Goal: Task Accomplishment & Management: Manage account settings

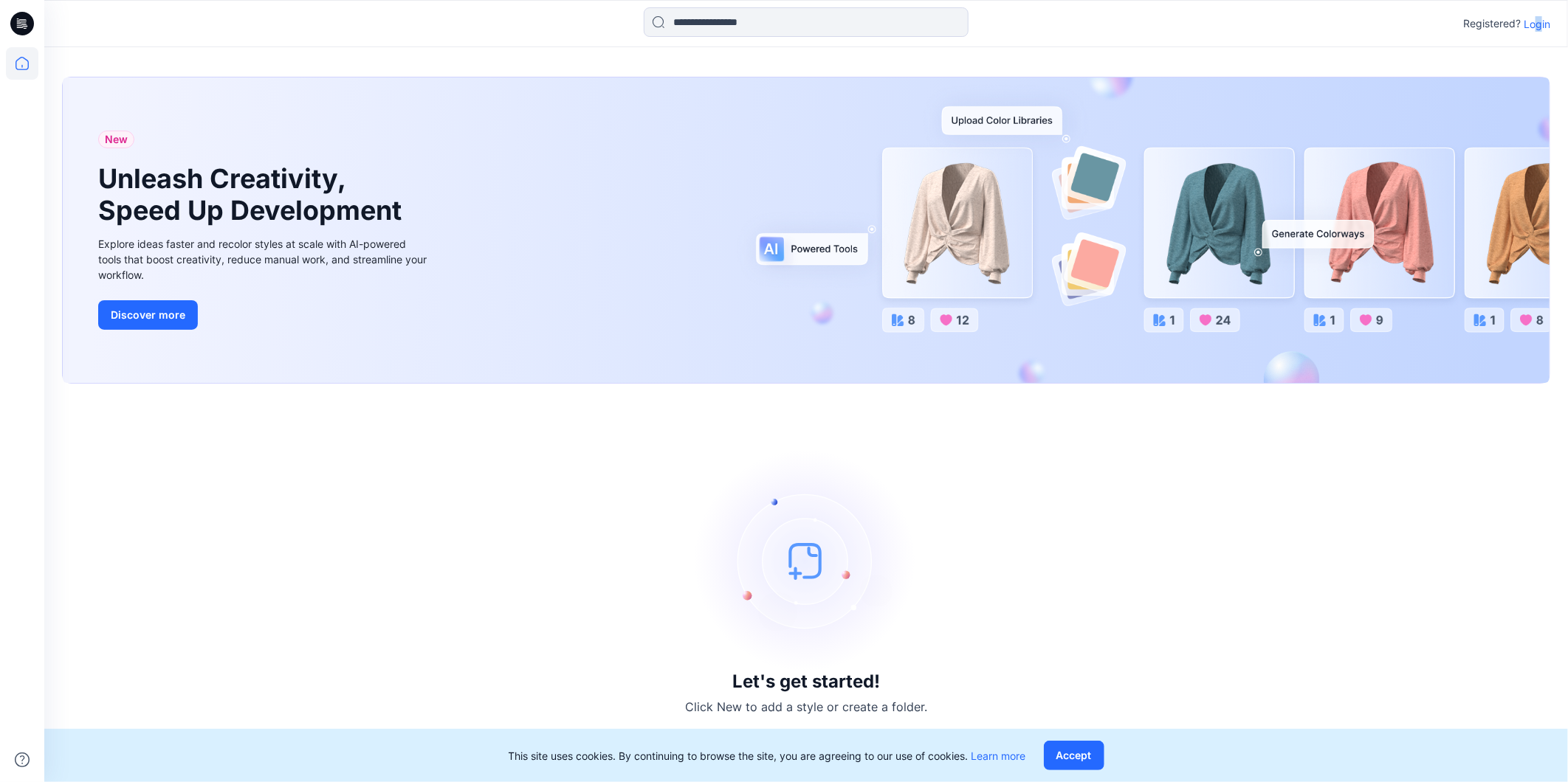
click at [1538, 25] on p "Login" at bounding box center [1537, 24] width 26 height 16
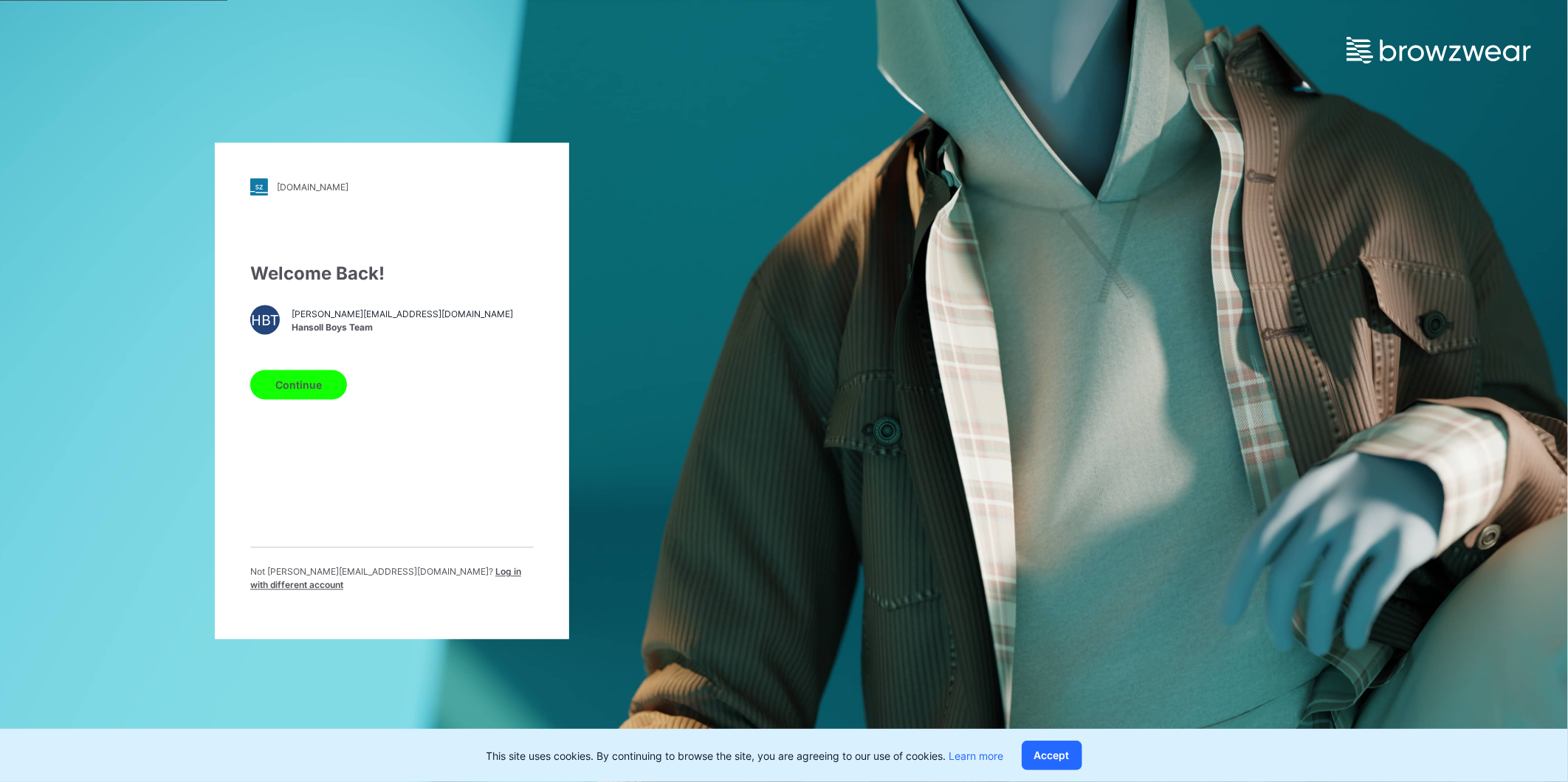
click at [342, 312] on span "hansoll-sourcing-boys@hansoll.com" at bounding box center [402, 314] width 222 height 13
click at [308, 384] on button "Continue" at bounding box center [299, 385] width 97 height 30
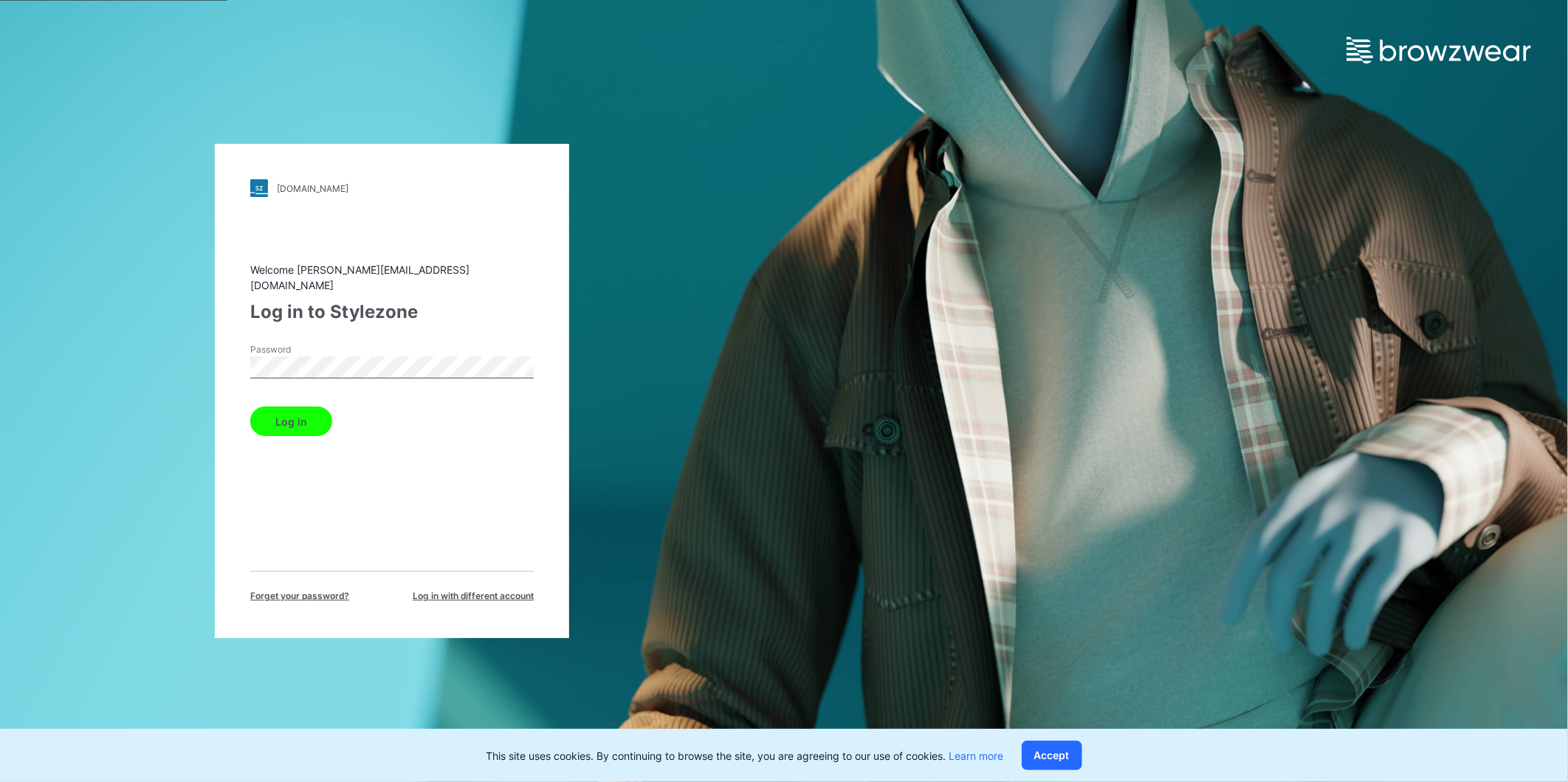
drag, startPoint x: 607, startPoint y: 258, endPoint x: 595, endPoint y: 265, distance: 13.9
click at [607, 258] on div "walmart.stylezone.com Loading... Welcome hansoll-sourcing-boys@hansoll.com Log …" at bounding box center [392, 391] width 784 height 782
click at [283, 422] on button "Log in" at bounding box center [292, 422] width 82 height 30
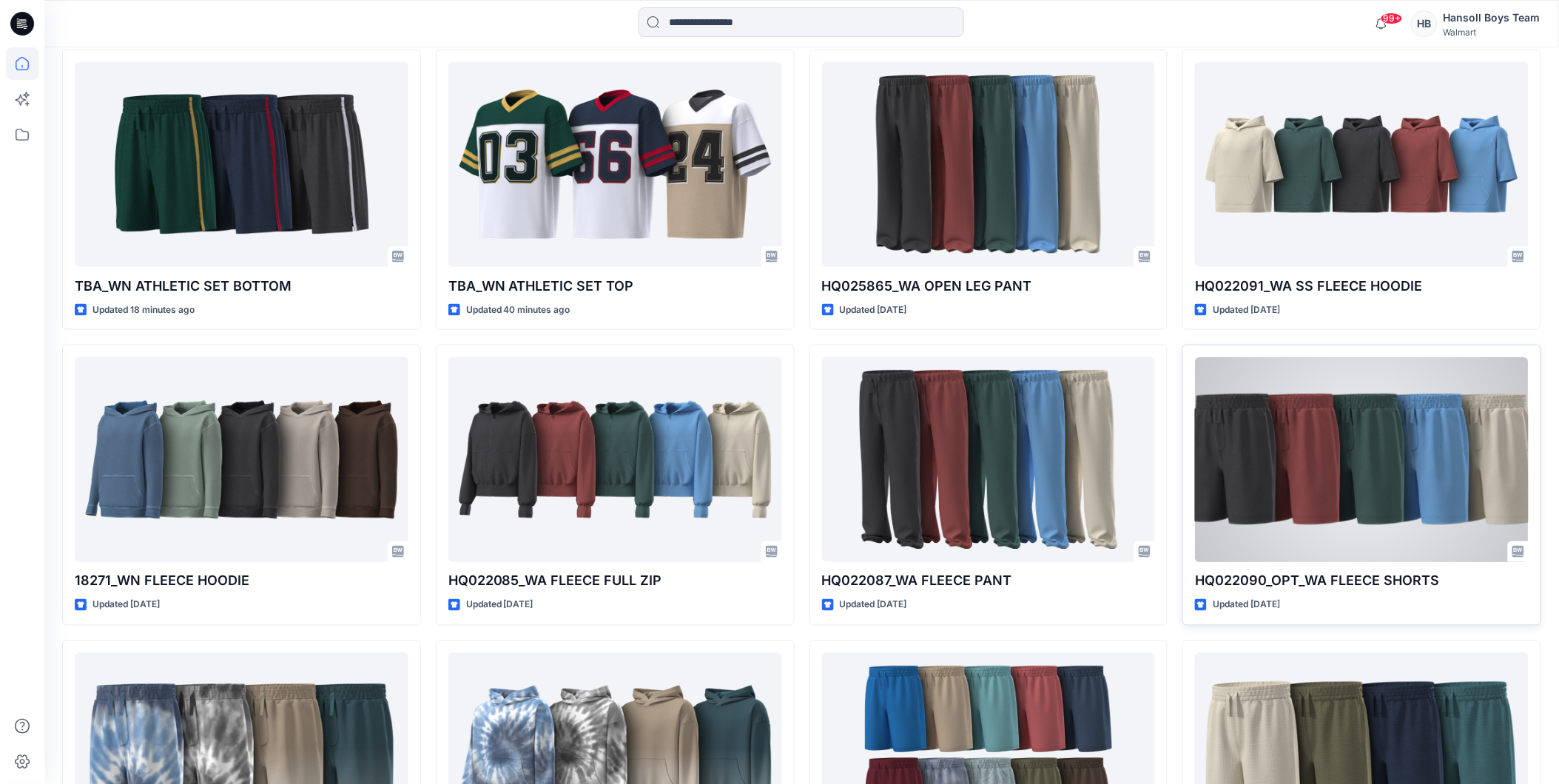
scroll to position [410, 0]
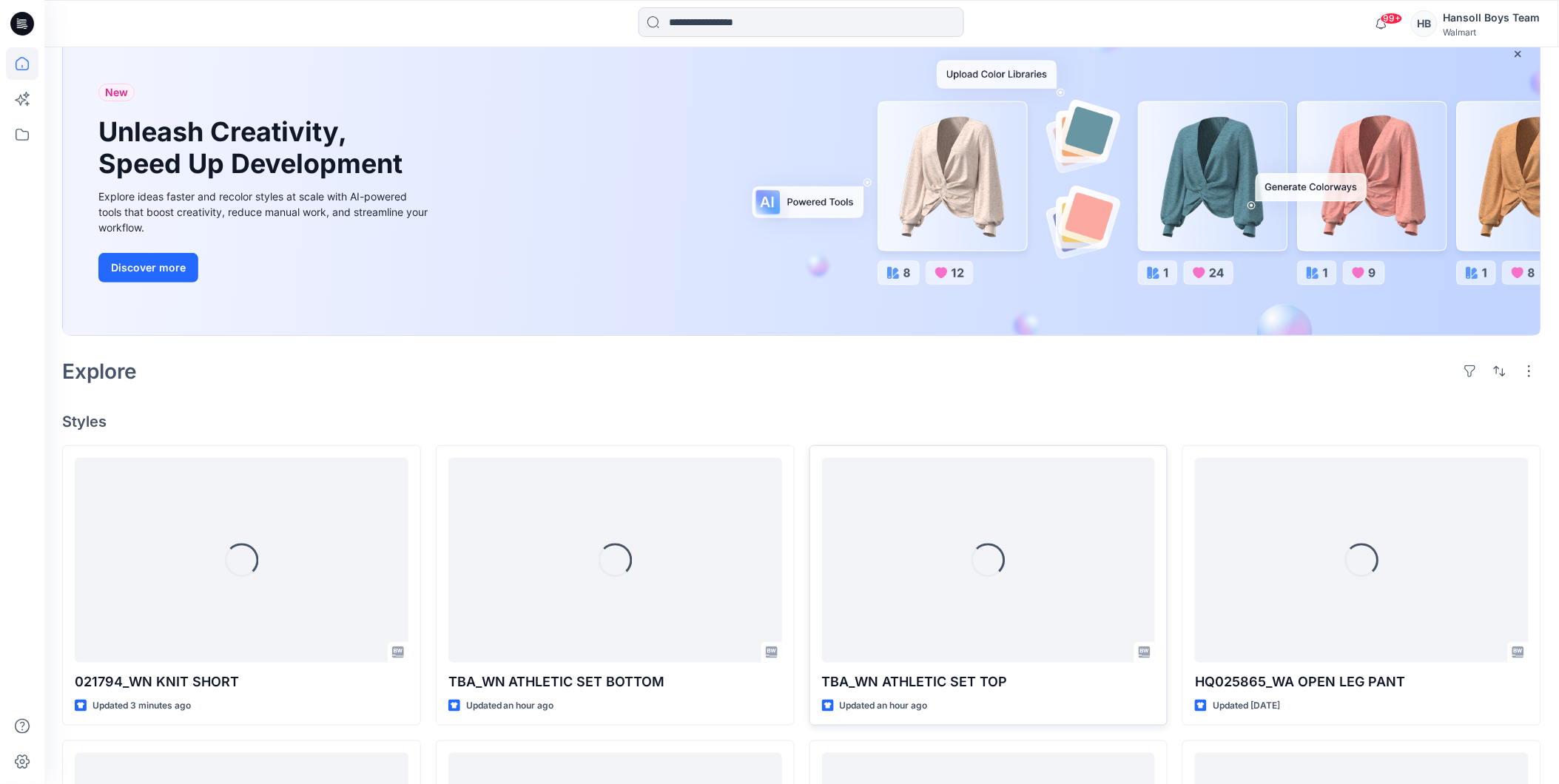
scroll to position [247, 0]
